Goal: Transaction & Acquisition: Book appointment/travel/reservation

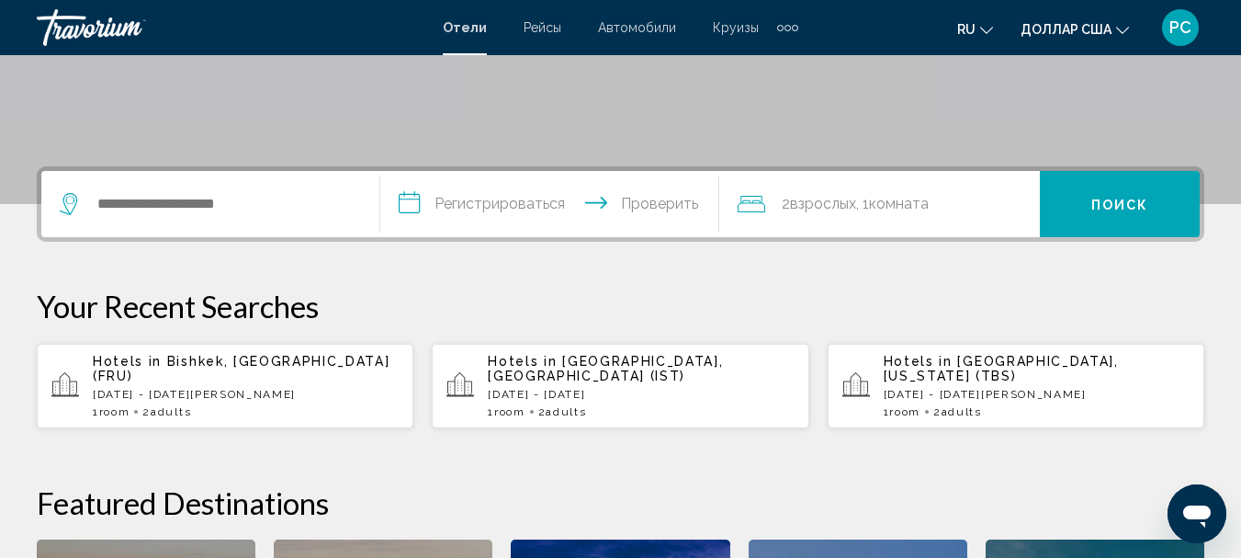
scroll to position [368, 0]
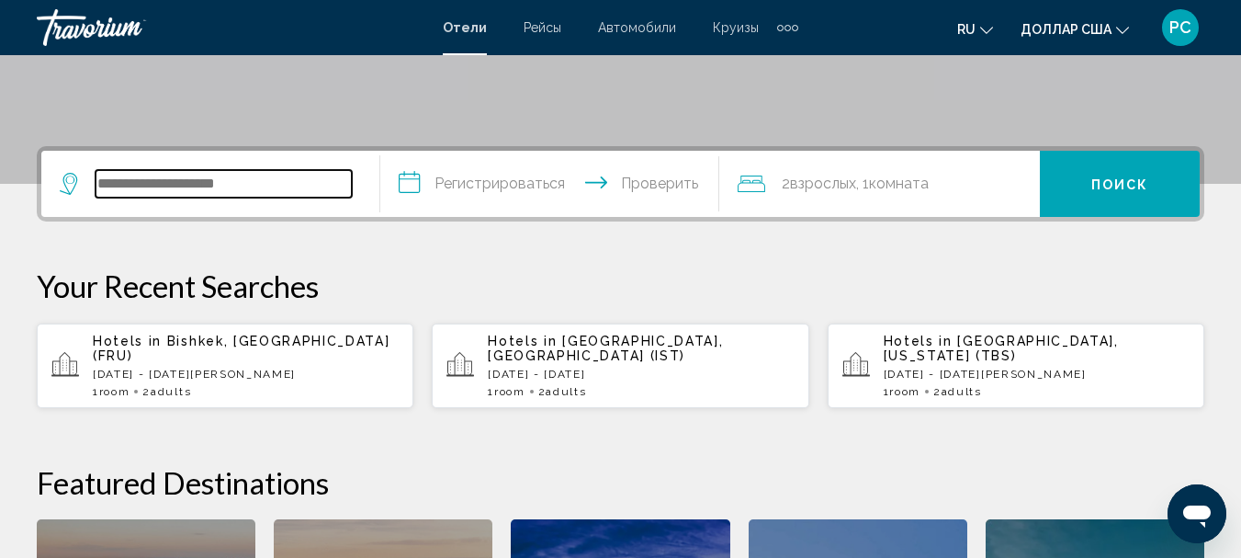
click at [102, 183] on input "Виджет поиска" at bounding box center [224, 184] width 256 height 28
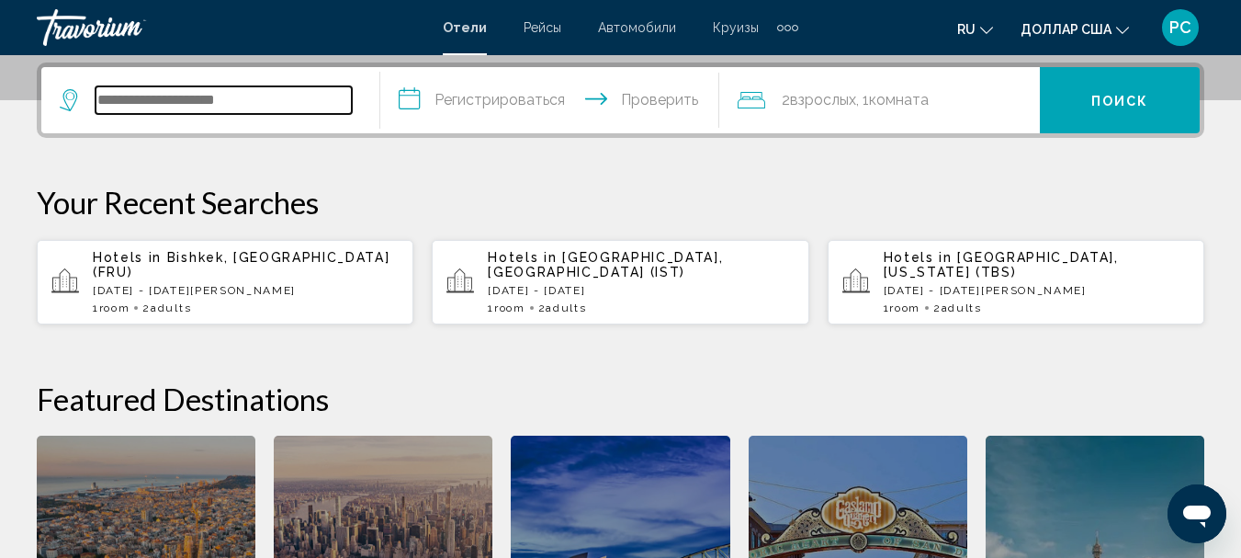
scroll to position [454, 0]
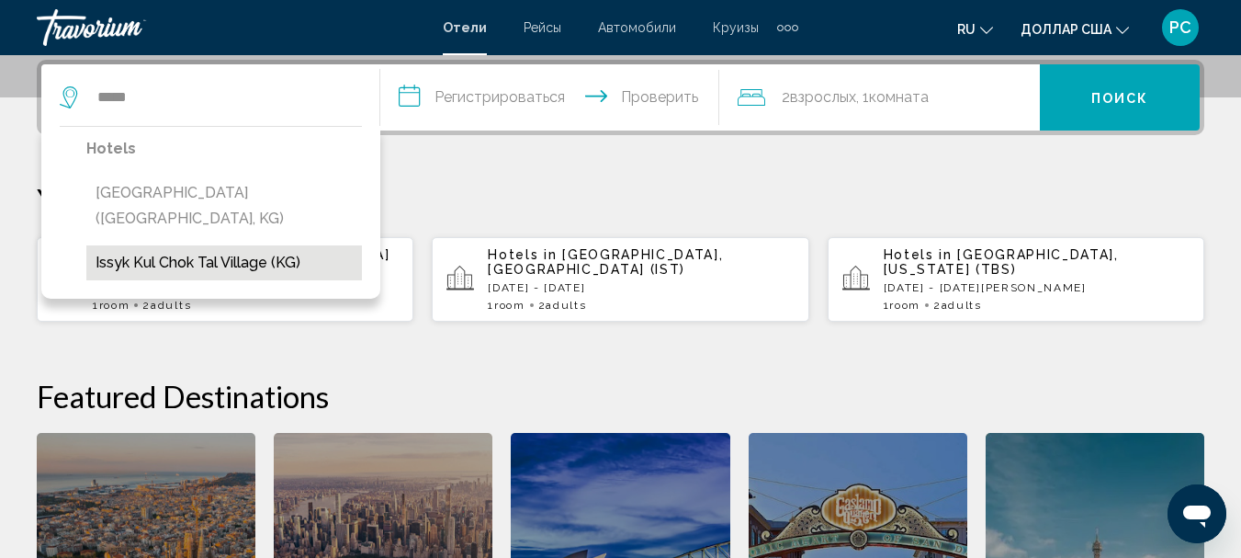
click at [236, 245] on button "Issyk Kul Chok Tal village (KG)" at bounding box center [224, 262] width 276 height 35
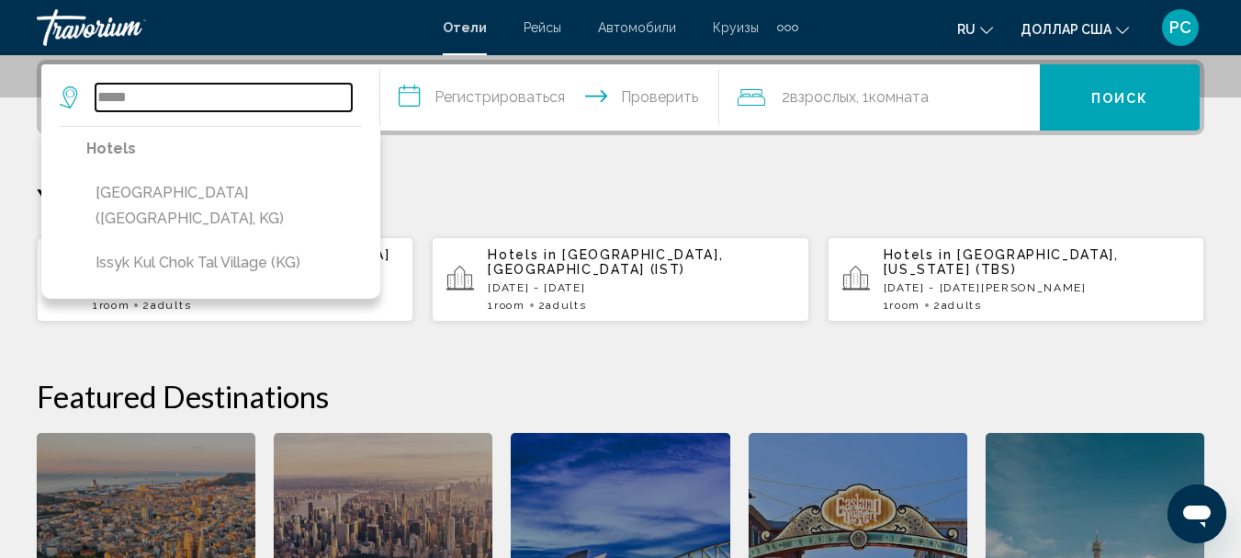
type input "**********"
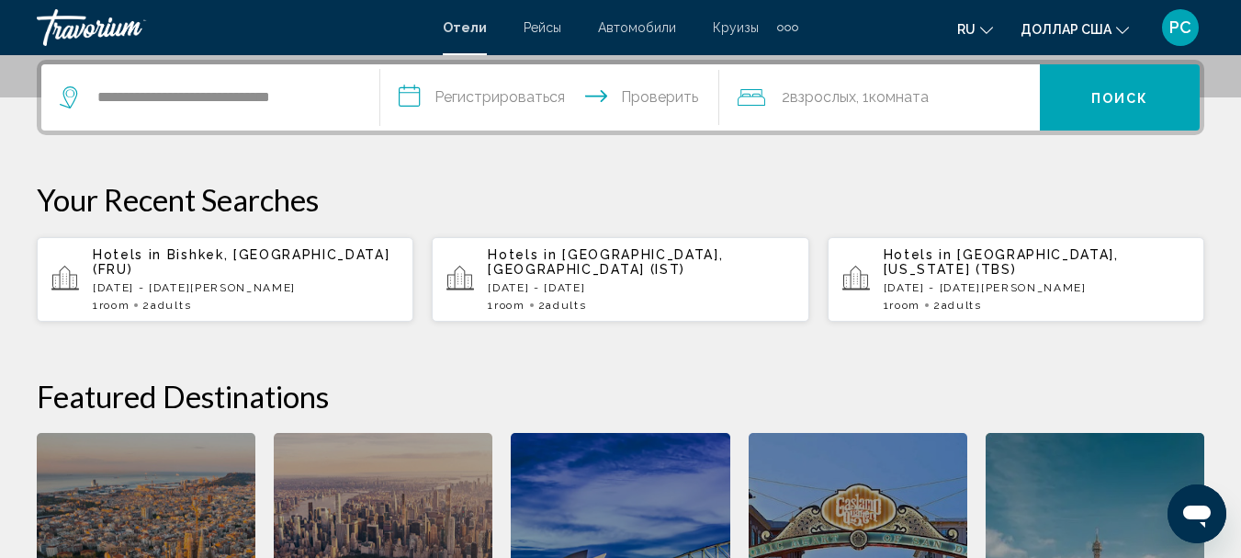
click at [432, 101] on input "**********" at bounding box center [553, 100] width 346 height 72
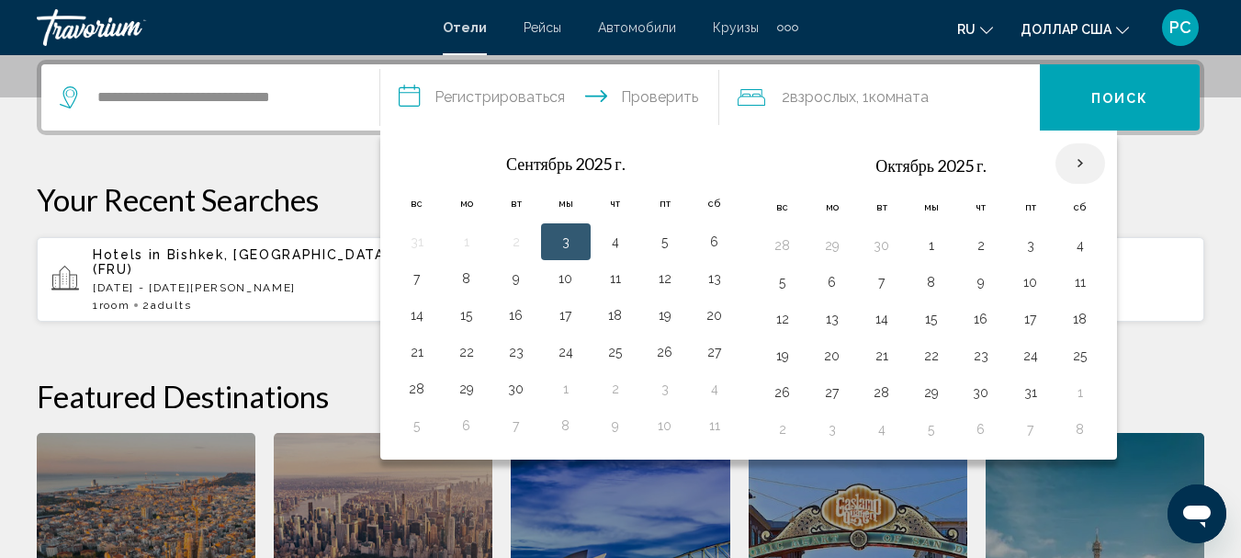
click at [1085, 164] on th "В следующем месяце" at bounding box center [1081, 163] width 50 height 40
click at [1080, 159] on th "В следующем месяце" at bounding box center [1081, 163] width 50 height 40
click at [1081, 163] on th "В следующем месяце" at bounding box center [1081, 163] width 50 height 40
click at [1078, 158] on th "В следующем месяце" at bounding box center [1081, 163] width 50 height 40
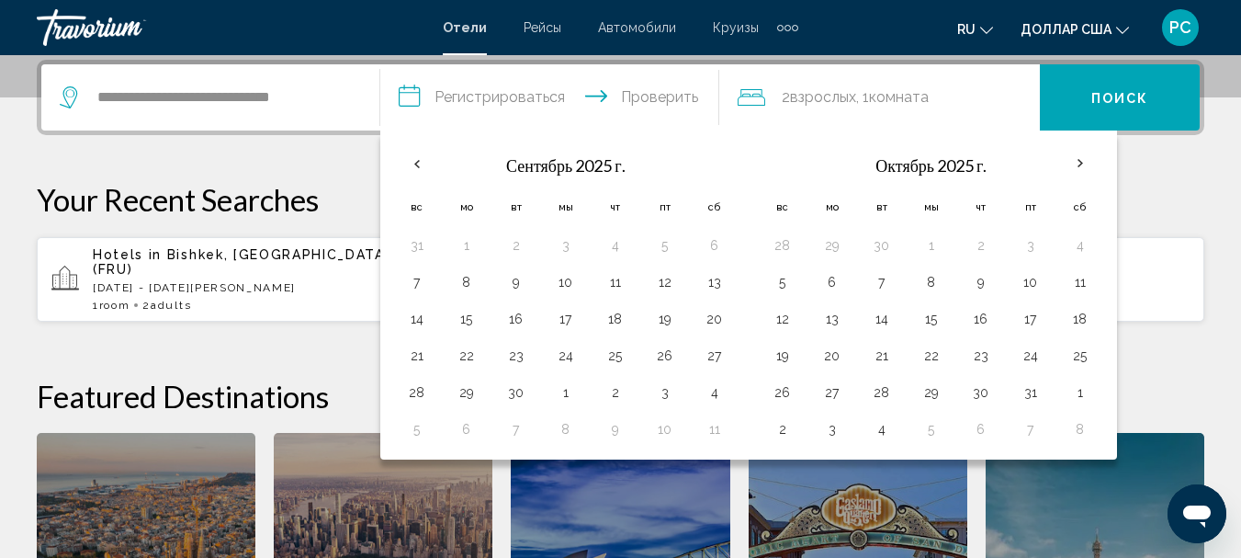
click at [749, 97] on icon "Путешественники: 2 взрослых, 0 детей" at bounding box center [752, 97] width 28 height 22
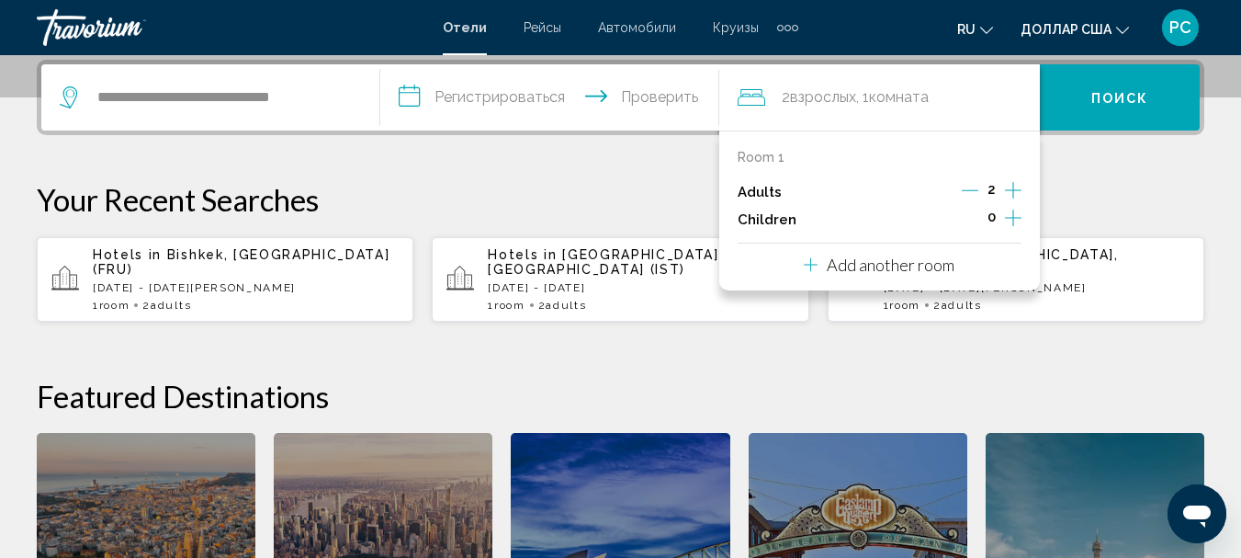
click at [971, 192] on icon "Decrement adults" at bounding box center [970, 190] width 17 height 17
click at [403, 93] on input "**********" at bounding box center [553, 100] width 346 height 72
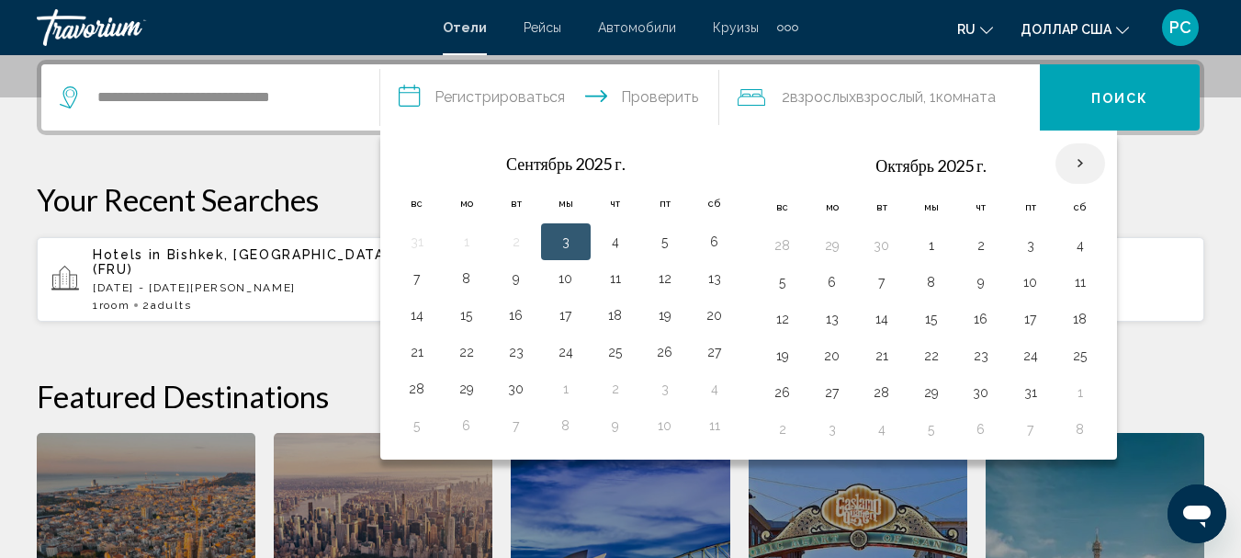
click at [1073, 158] on th "В следующем месяце" at bounding box center [1081, 163] width 50 height 40
click at [1078, 157] on th "В следующем месяце" at bounding box center [1081, 163] width 50 height 40
click at [1079, 162] on th "В следующем месяце" at bounding box center [1081, 163] width 50 height 40
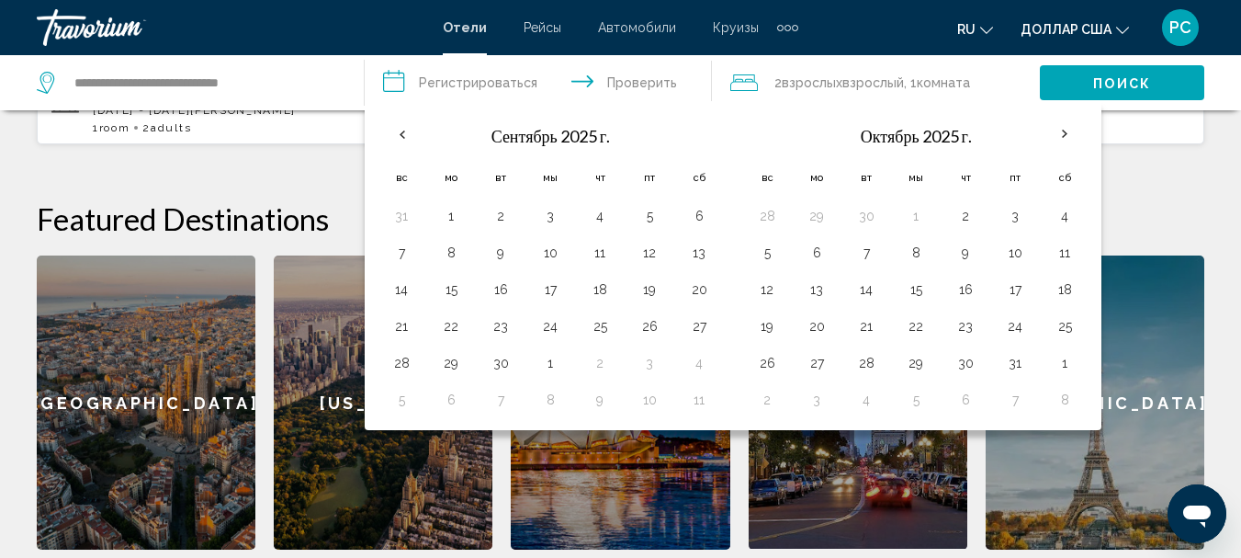
scroll to position [730, 0]
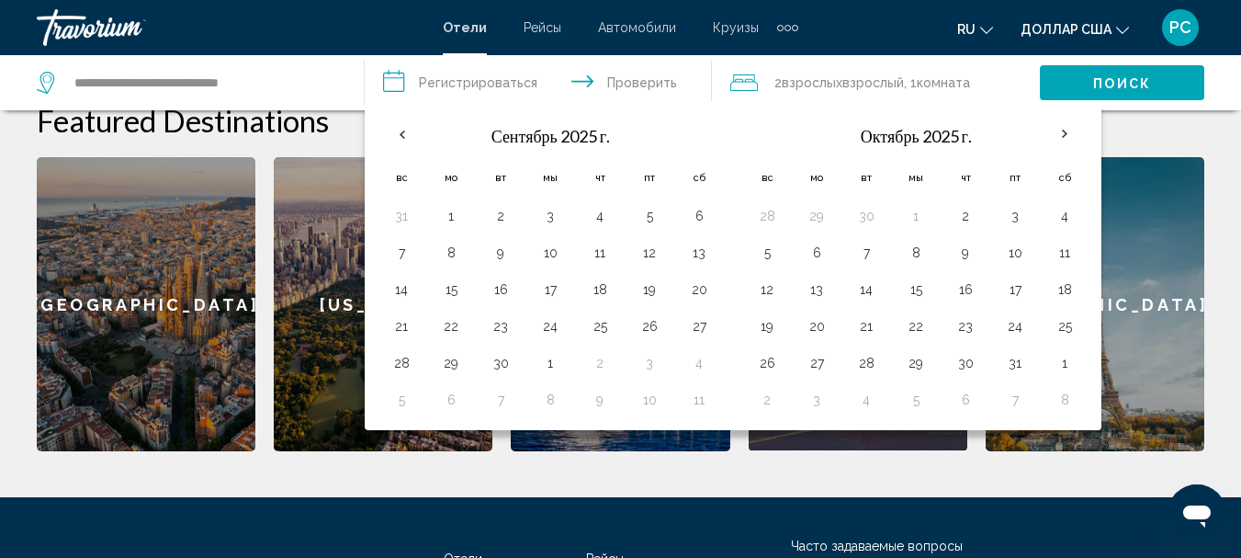
click at [1113, 125] on div "Featured Destinations [GEOGRAPHIC_DATA] [US_STATE] [GEOGRAPHIC_DATA] [GEOGRAPHI…" at bounding box center [621, 276] width 1168 height 349
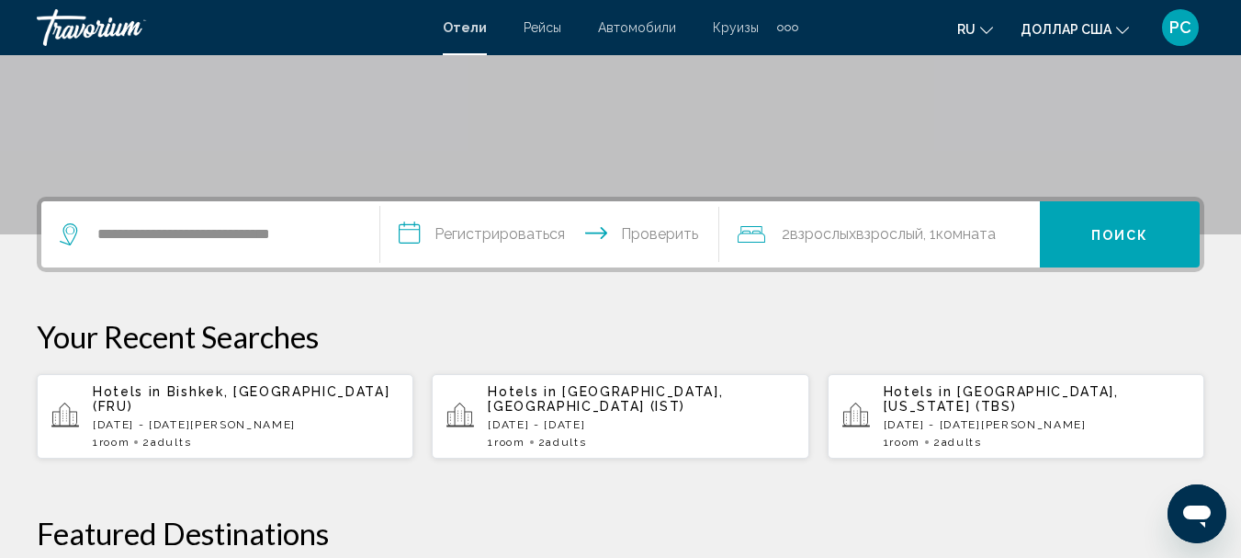
scroll to position [276, 0]
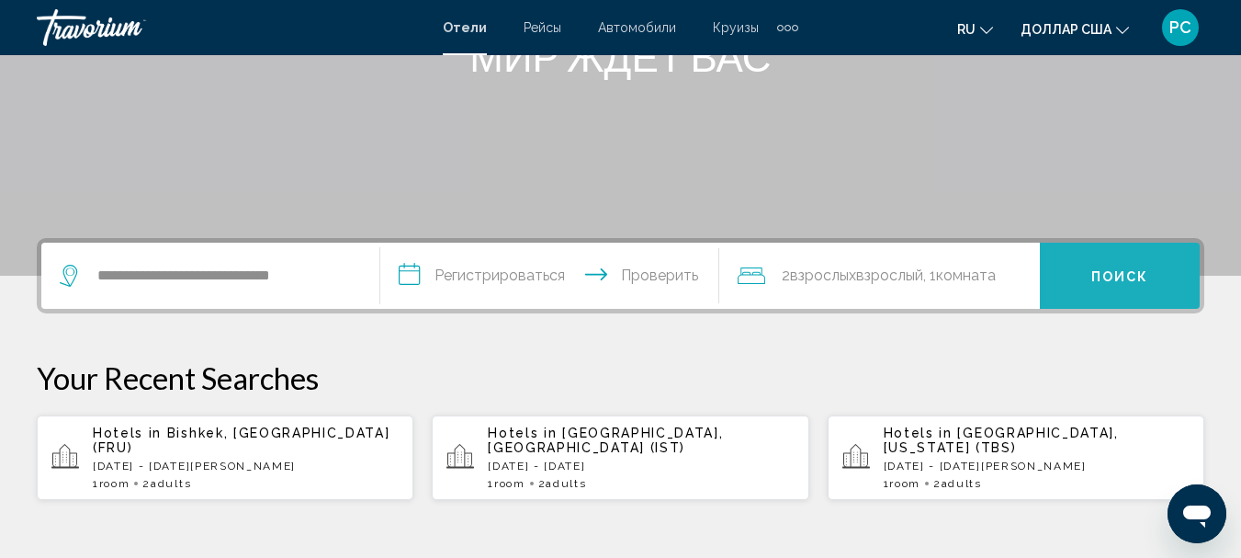
click at [1085, 277] on button "Поиск" at bounding box center [1120, 276] width 160 height 66
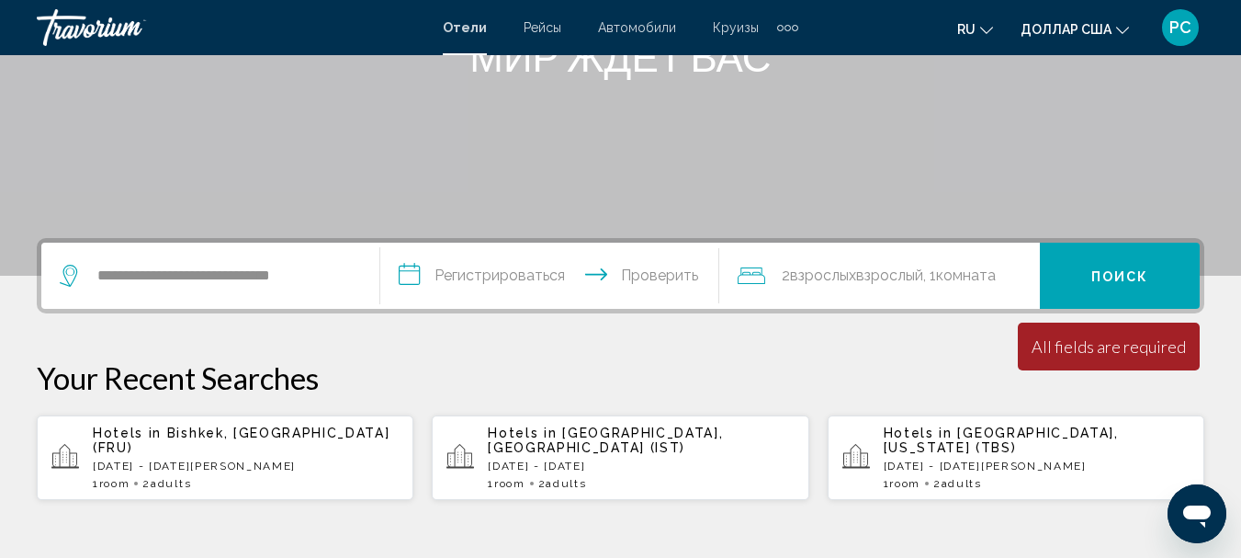
click at [404, 269] on input "**********" at bounding box center [553, 279] width 346 height 72
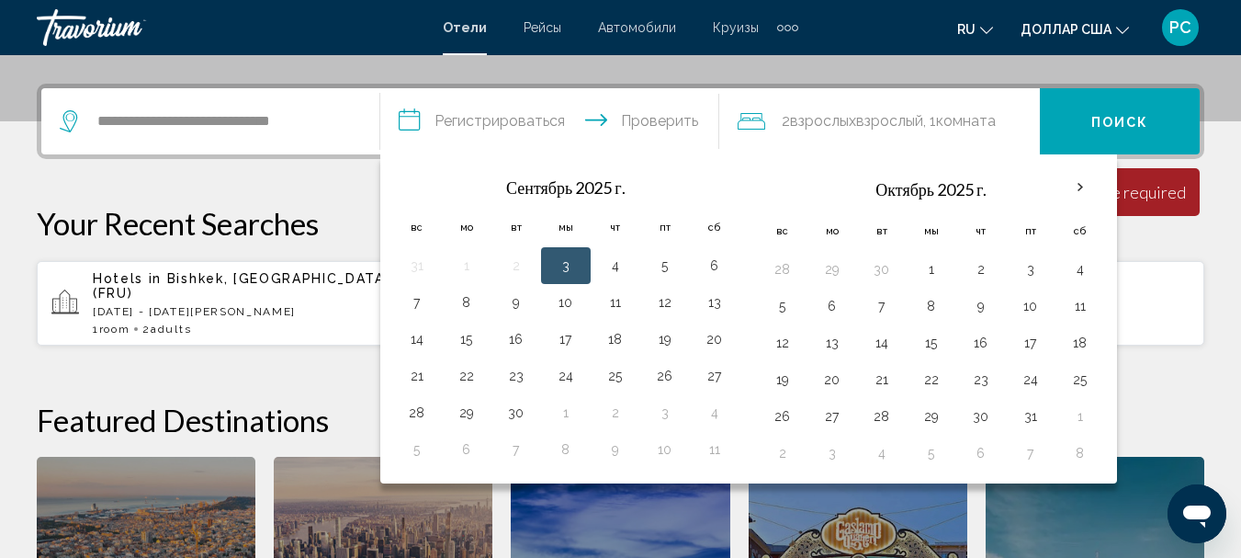
scroll to position [454, 0]
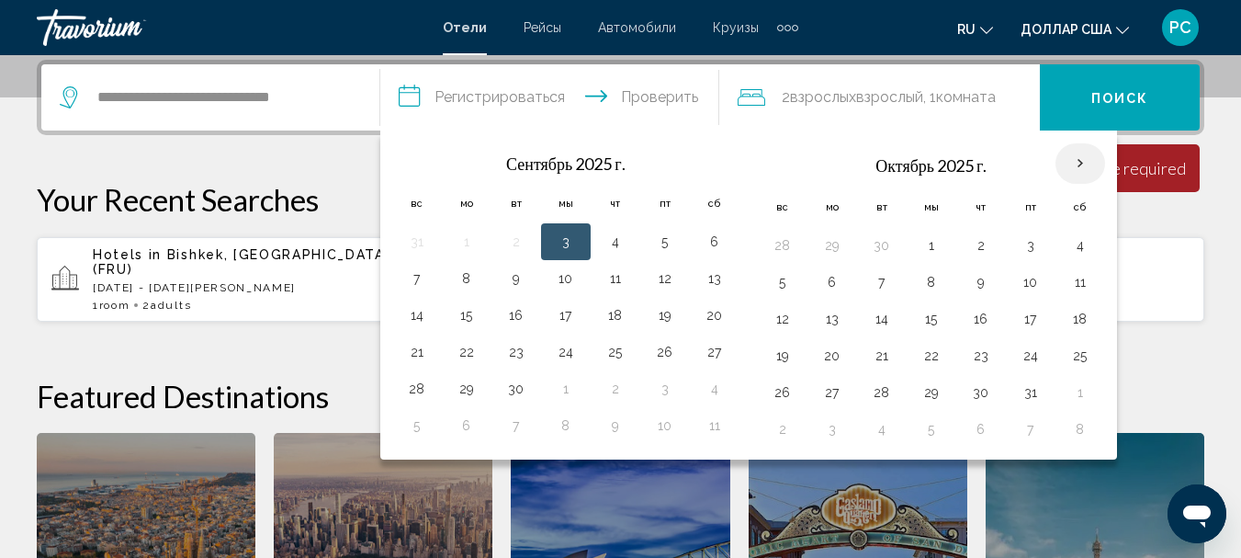
click at [1083, 156] on th "В следующем месяце" at bounding box center [1081, 163] width 50 height 40
click at [1079, 163] on th "В следующем месяце" at bounding box center [1081, 163] width 50 height 40
click at [1081, 159] on th "В следующем месяце" at bounding box center [1081, 163] width 50 height 40
click at [1117, 101] on font "Поиск" at bounding box center [1121, 98] width 58 height 15
